Goal: Complete application form

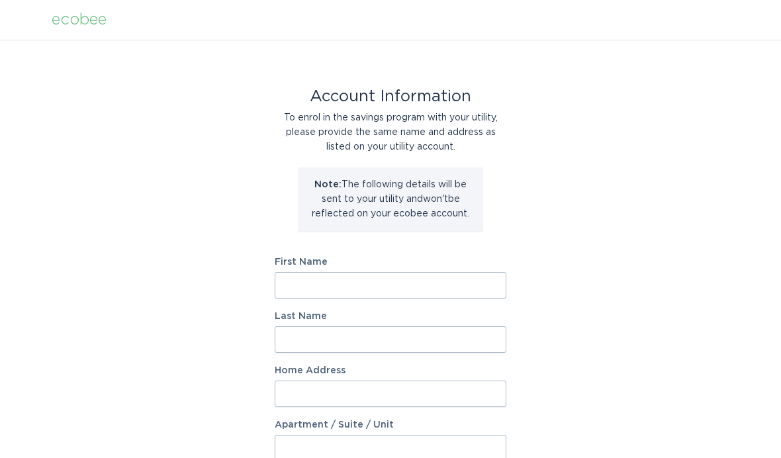
click at [490, 289] on input "First Name" at bounding box center [391, 285] width 232 height 26
click at [490, 287] on input "[PERSON_NAME]" at bounding box center [391, 285] width 232 height 26
type input "U"
type input "[PERSON_NAME]"
click at [417, 338] on input "Last Name" at bounding box center [391, 339] width 232 height 26
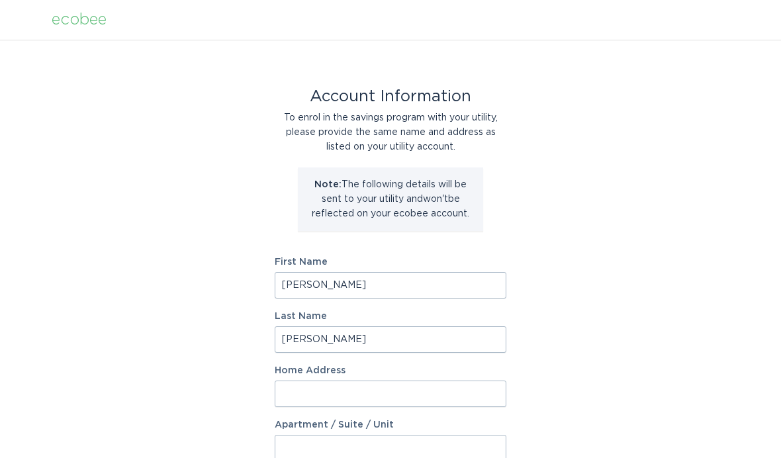
type input "[PERSON_NAME]"
click at [481, 388] on input "Home Address" at bounding box center [391, 394] width 232 height 26
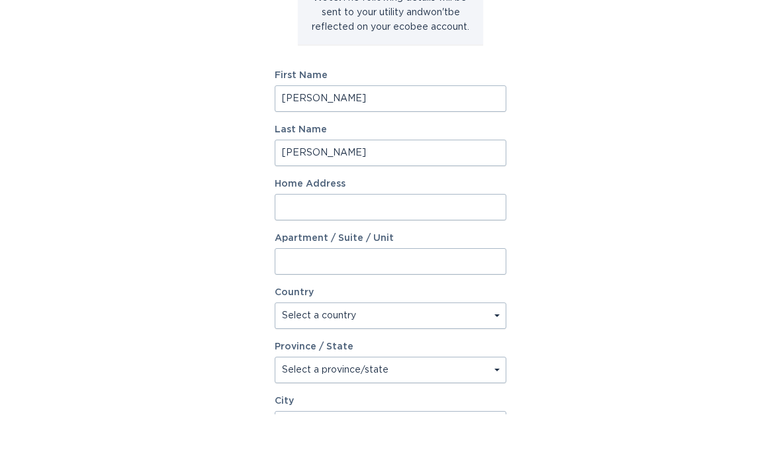
scroll to position [187, 0]
type input "[STREET_ADDRESS]"
select select "US"
type input "[STREET_ADDRESS]"
type input "Sylmar"
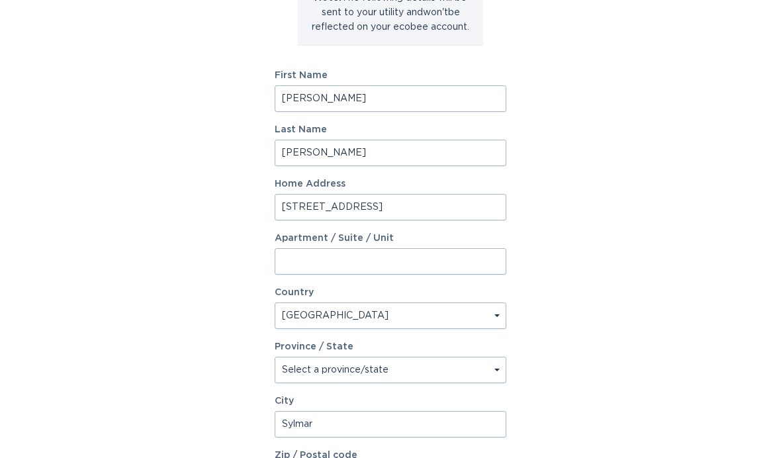
type input "91342"
click at [483, 264] on input "Apartment / Suite / Unit" at bounding box center [391, 261] width 232 height 26
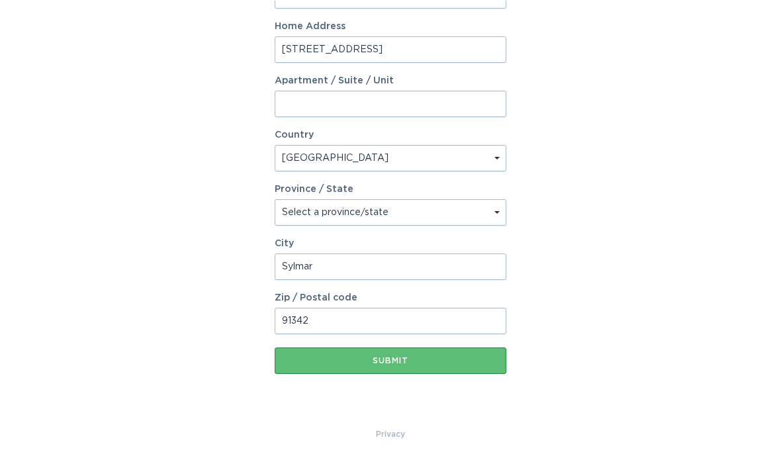
scroll to position [344, 0]
click at [492, 218] on select "Select a province/state [US_STATE] [US_STATE] [US_STATE] [US_STATE] [US_STATE] …" at bounding box center [391, 212] width 232 height 26
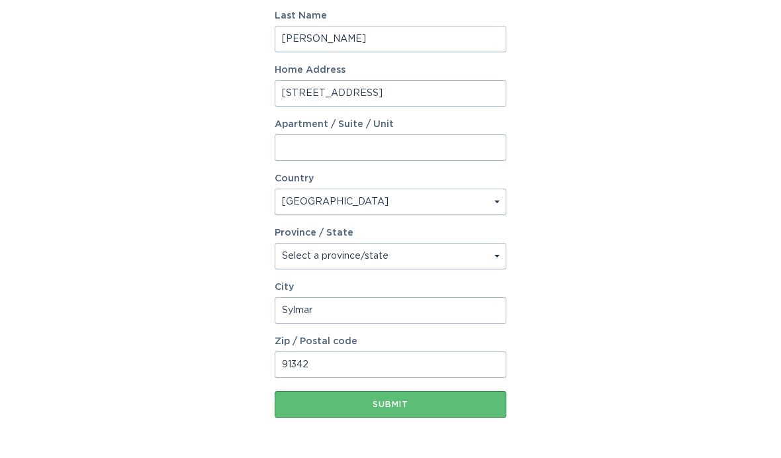
select select "CA"
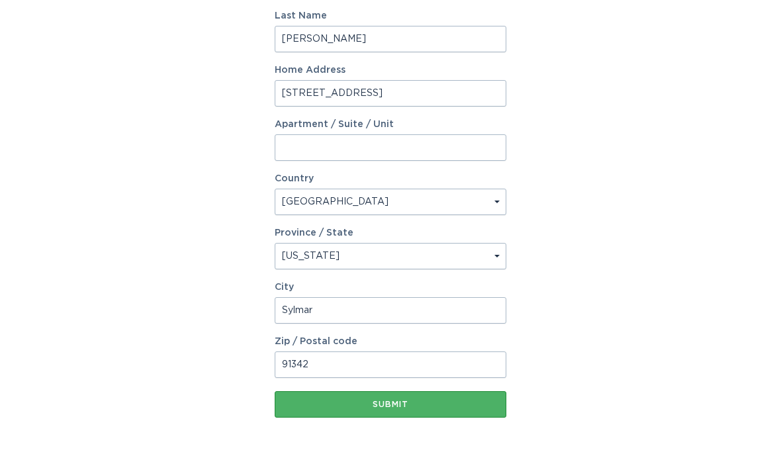
click at [439, 405] on div "Submit" at bounding box center [390, 405] width 218 height 8
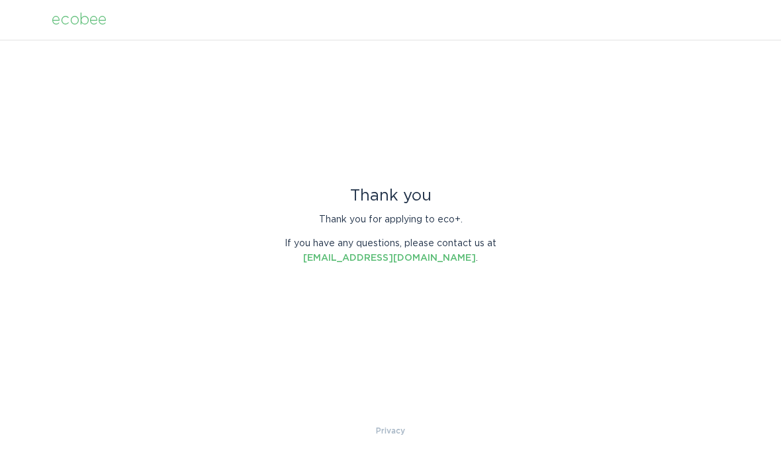
scroll to position [0, 0]
